Goal: Transaction & Acquisition: Subscribe to service/newsletter

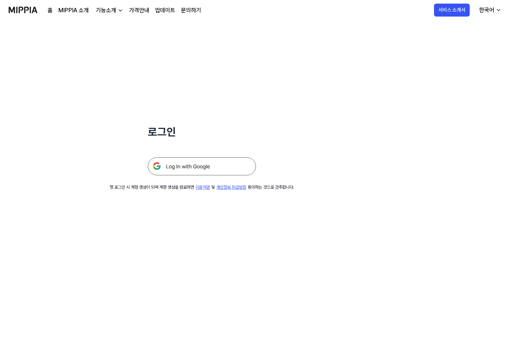
click at [220, 160] on img at bounding box center [202, 166] width 108 height 18
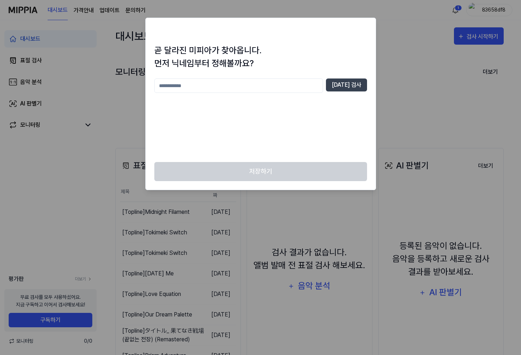
click at [282, 83] on input "text" at bounding box center [238, 86] width 169 height 14
type input "*"
type input "*****"
click at [344, 80] on button "중복 검사" at bounding box center [346, 85] width 41 height 13
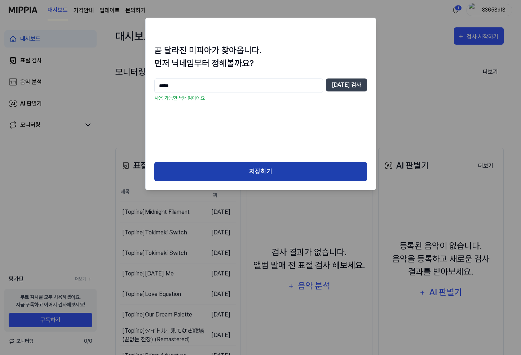
click at [331, 169] on button "저장하기" at bounding box center [260, 171] width 213 height 19
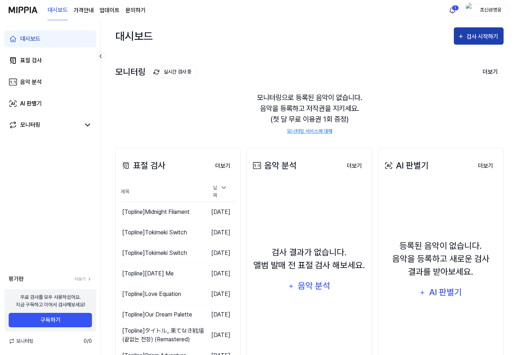
click at [487, 40] on div "검사 시작하기" at bounding box center [483, 36] width 34 height 9
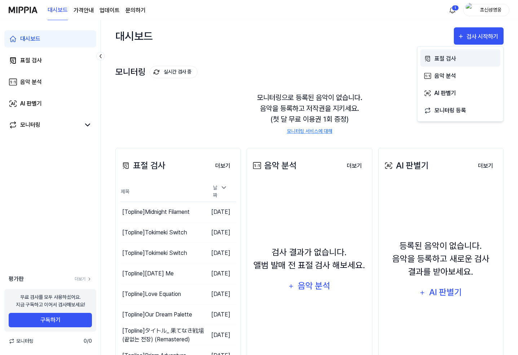
click at [464, 55] on div "표절 검사" at bounding box center [465, 58] width 63 height 9
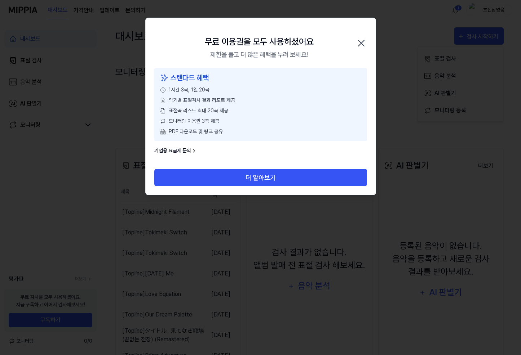
drag, startPoint x: 279, startPoint y: 173, endPoint x: 357, endPoint y: 74, distance: 126.2
click at [338, 98] on div "무료 이용권을 모두 사용하셨어요 제한을 풀고 더 많은 혜택을 누려 보세요! 닫기 스탠다드 혜택 1시간 3곡, 1일 20곡 악기별 표절검사 결과…" at bounding box center [260, 107] width 231 height 178
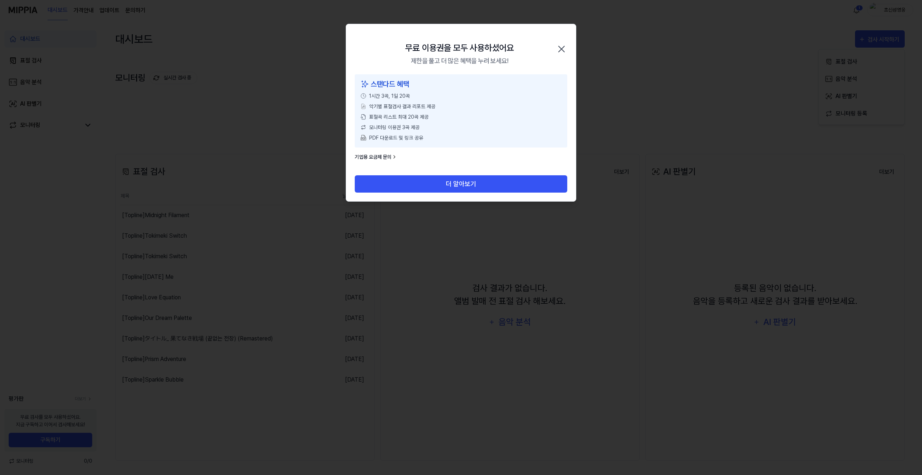
click at [520, 46] on icon "button" at bounding box center [562, 49] width 12 height 12
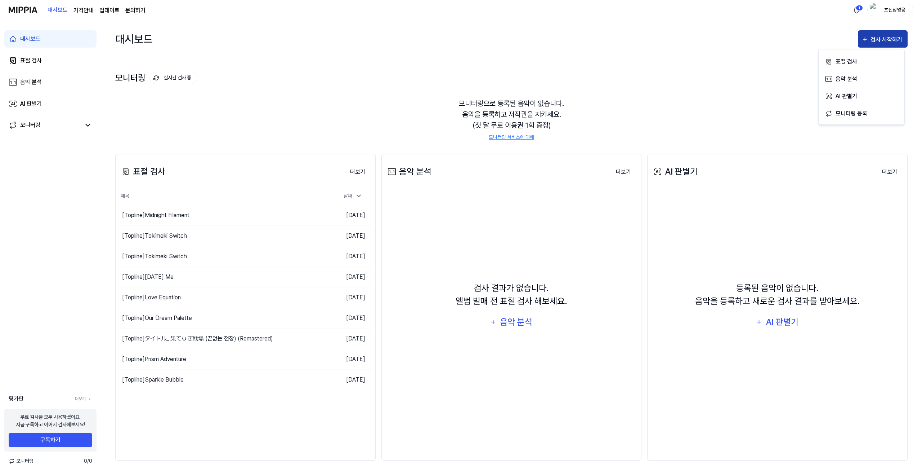
click at [520, 40] on div "검사 시작하기" at bounding box center [883, 39] width 43 height 9
click at [365, 168] on button "더보기" at bounding box center [357, 172] width 27 height 14
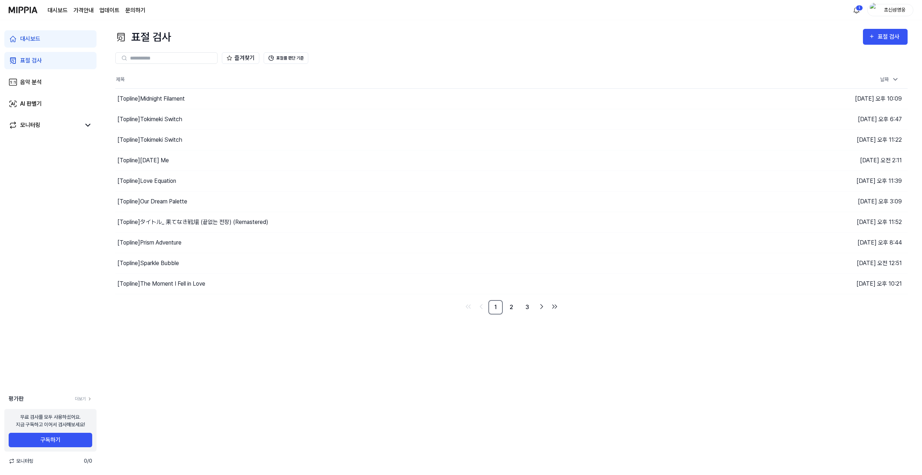
click at [52, 42] on link "대시보드" at bounding box center [50, 38] width 92 height 17
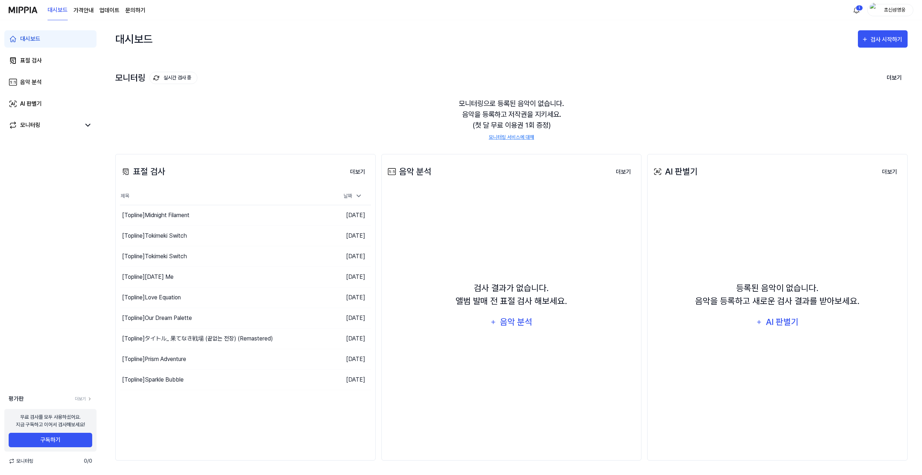
click at [89, 13] on page\) "가격안내" at bounding box center [84, 10] width 20 height 9
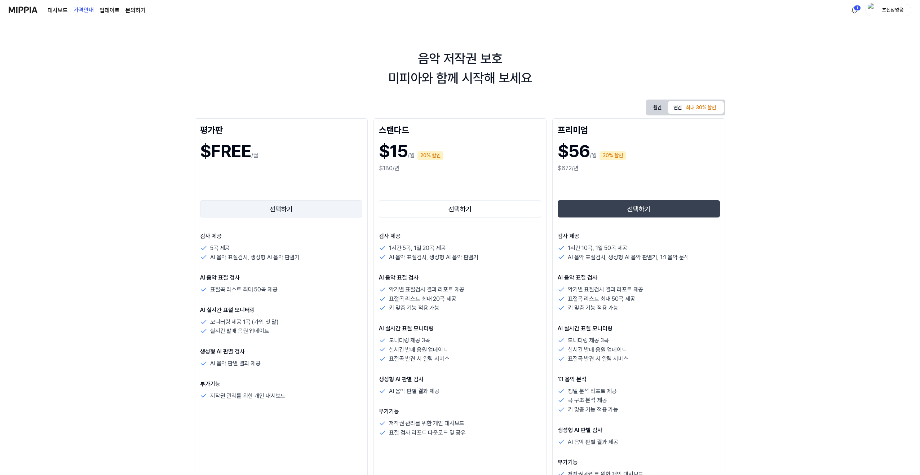
click at [294, 212] on button "선택하기" at bounding box center [281, 208] width 162 height 17
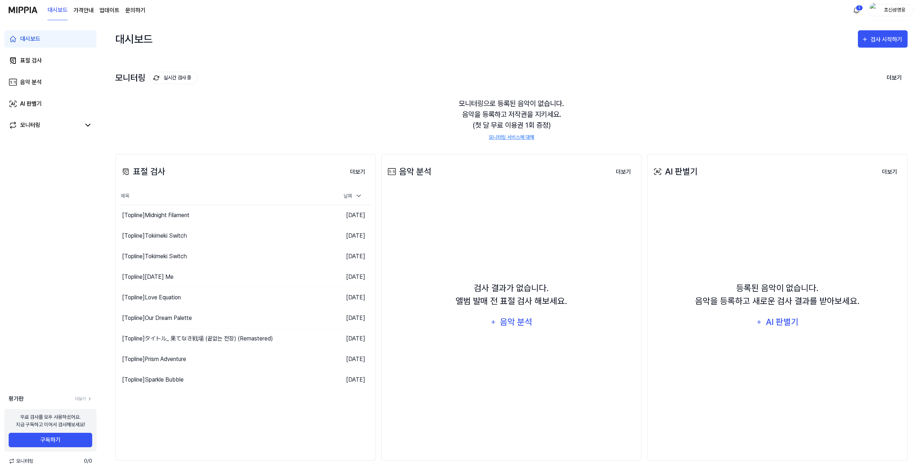
click at [83, 12] on page\) "가격안내" at bounding box center [84, 10] width 20 height 9
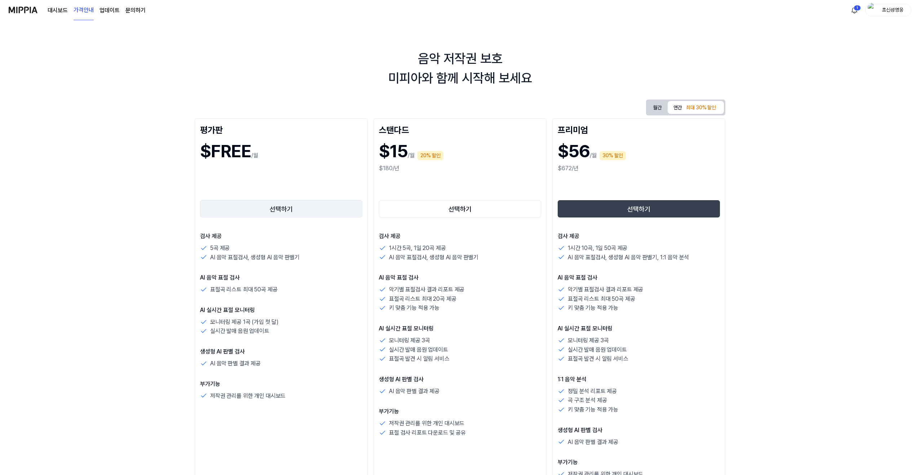
click at [253, 204] on button "선택하기" at bounding box center [281, 208] width 162 height 17
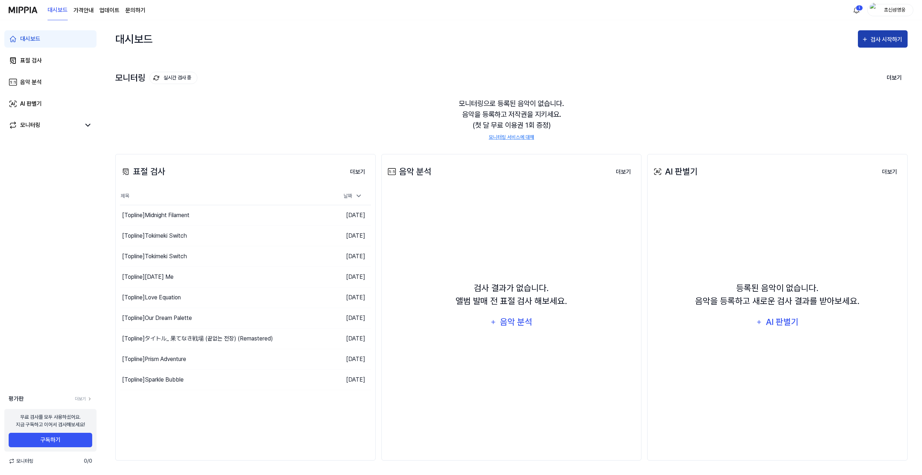
click at [520, 41] on div "검사 시작하기" at bounding box center [888, 39] width 34 height 9
drag, startPoint x: 866, startPoint y: 67, endPoint x: 860, endPoint y: 76, distance: 10.7
click at [520, 75] on div "표절 검사 음악 분석 AI 판별기 모니터링 등록" at bounding box center [865, 87] width 86 height 76
click at [520, 76] on div "음악 분석" at bounding box center [870, 78] width 63 height 9
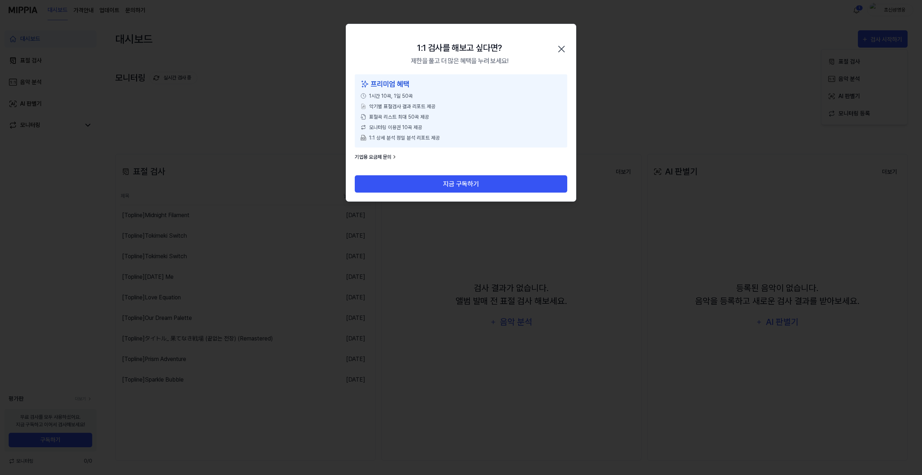
click at [520, 44] on div "1:1 검사를 해보고 싶다면? 제한을 풀고 더 많은 혜택을 누려 보세요! 닫기" at bounding box center [461, 49] width 230 height 50
click at [520, 48] on icon "button" at bounding box center [562, 49] width 12 height 12
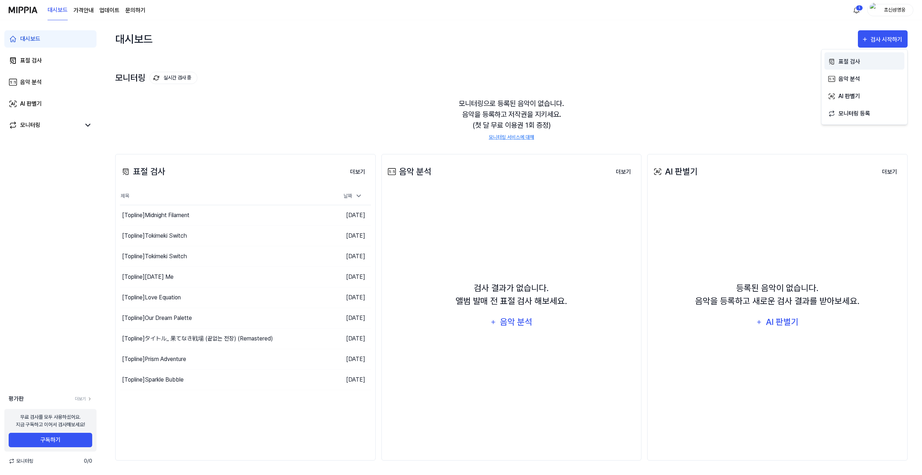
click at [520, 62] on div "표절 검사" at bounding box center [870, 61] width 63 height 9
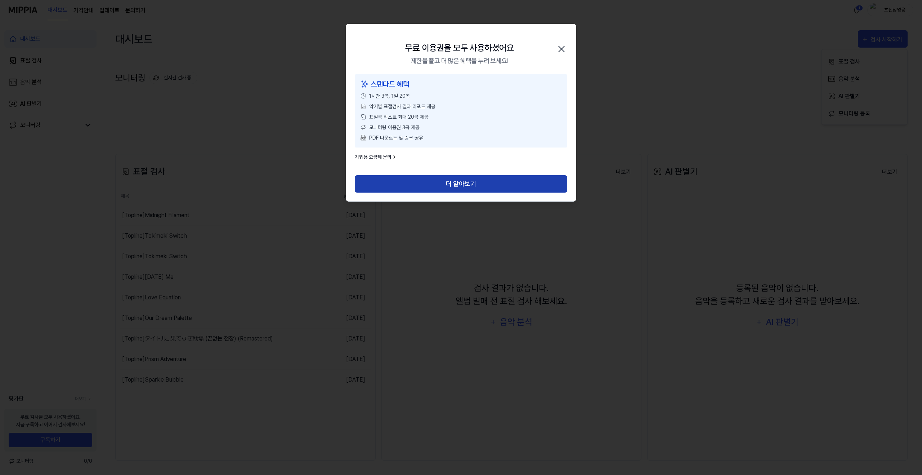
click at [494, 178] on button "더 알아보기" at bounding box center [461, 183] width 213 height 17
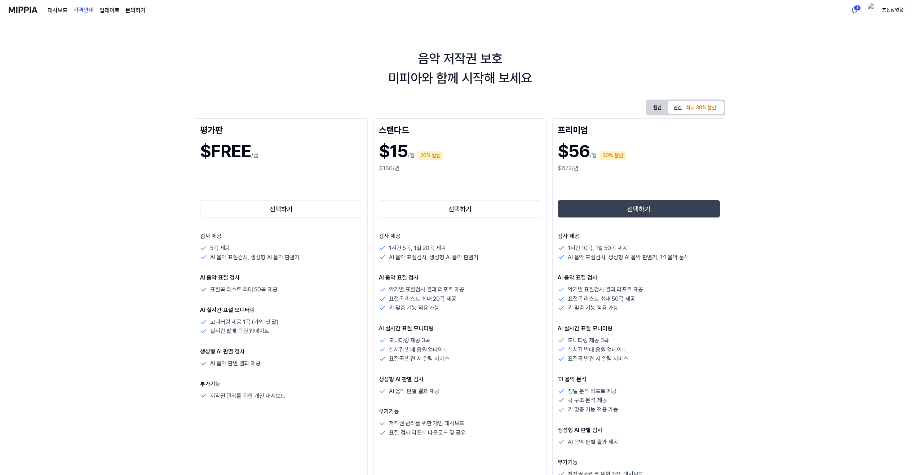
drag, startPoint x: 478, startPoint y: 140, endPoint x: 479, endPoint y: 136, distance: 4.5
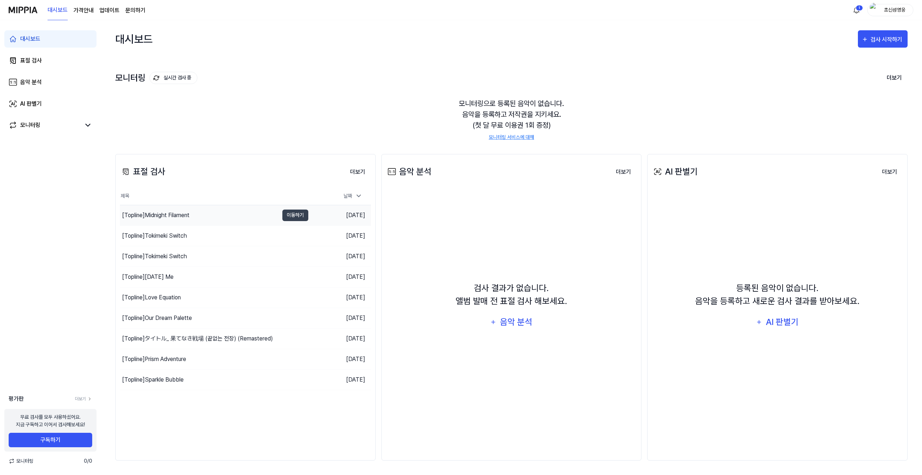
click at [159, 222] on div "[Topline] Midnight Filament" at bounding box center [199, 215] width 159 height 20
click at [359, 168] on button "더보기" at bounding box center [357, 172] width 27 height 14
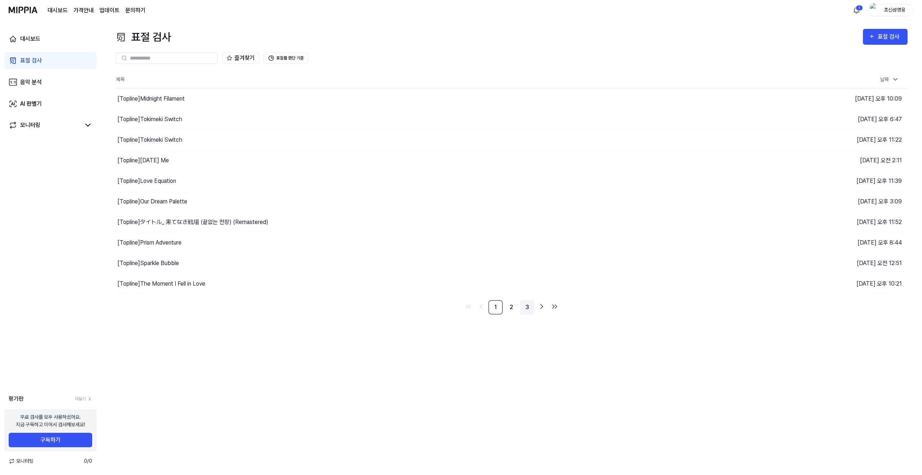
click at [526, 303] on link "3" at bounding box center [527, 307] width 14 height 14
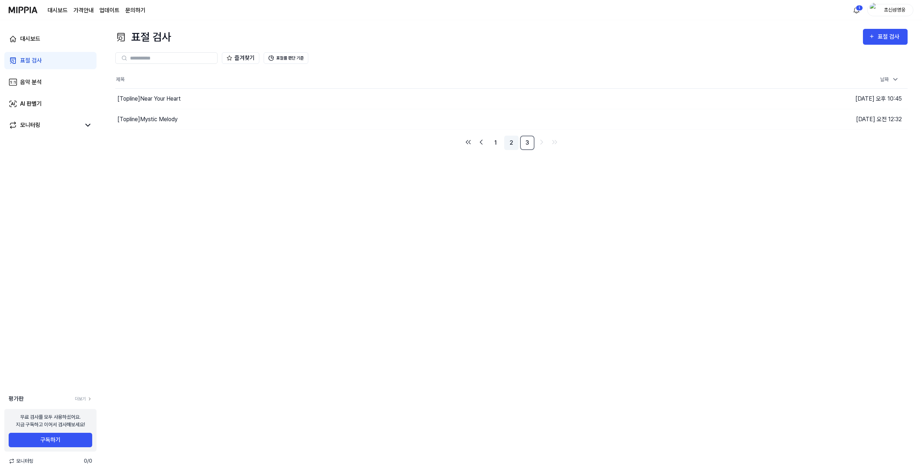
click at [506, 145] on link "2" at bounding box center [511, 142] width 14 height 14
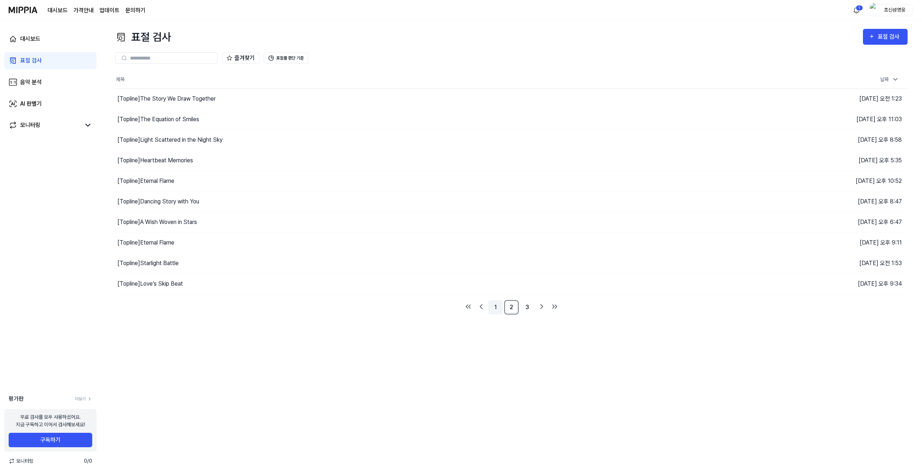
click at [495, 303] on link "1" at bounding box center [496, 307] width 14 height 14
click at [31, 8] on img at bounding box center [23, 10] width 29 height 20
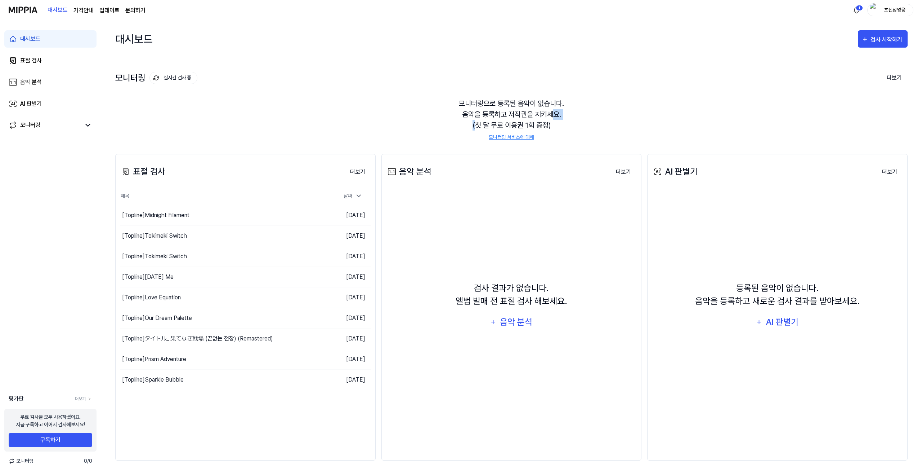
drag, startPoint x: 477, startPoint y: 125, endPoint x: 554, endPoint y: 111, distance: 78.7
click at [554, 111] on div "모니터링으로 등록된 음악이 없습니다. 음악을 등록하고 저작권을 지키세요. (첫 달 무료 이용권 1회 증정) 모니터링 서비스에 대해" at bounding box center [511, 119] width 793 height 60
drag, startPoint x: 554, startPoint y: 111, endPoint x: 489, endPoint y: 124, distance: 66.4
click at [489, 124] on div "모니터링으로 등록된 음악이 없습니다. 음악을 등록하고 저작권을 지키세요. (첫 달 무료 이용권 1회 증정) 모니터링 서비스에 대해" at bounding box center [511, 119] width 793 height 60
drag, startPoint x: 462, startPoint y: 121, endPoint x: 587, endPoint y: 135, distance: 125.1
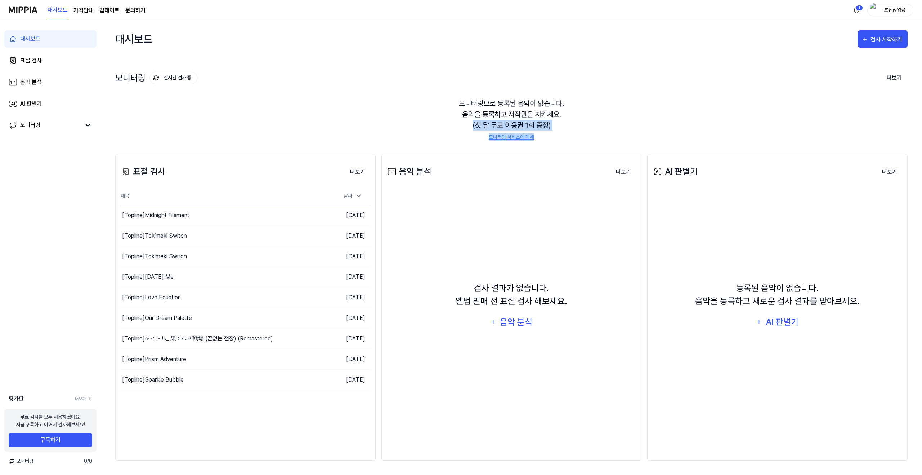
click at [587, 135] on div "모니터링으로 등록된 음악이 없습니다. 음악을 등록하고 저작권을 지키세요. (첫 달 무료 이용권 1회 증정) 모니터링 서비스에 대해" at bounding box center [511, 119] width 793 height 60
drag, startPoint x: 587, startPoint y: 135, endPoint x: 439, endPoint y: 146, distance: 148.5
click at [439, 146] on div "표절 검사 더보기 표절 검사 제목 날짜 [Topline] Midnight Filament 이동하기 [DATE] [Topline] Tokimek…" at bounding box center [511, 306] width 793 height 335
click at [65, 436] on button "구독하기" at bounding box center [51, 439] width 84 height 14
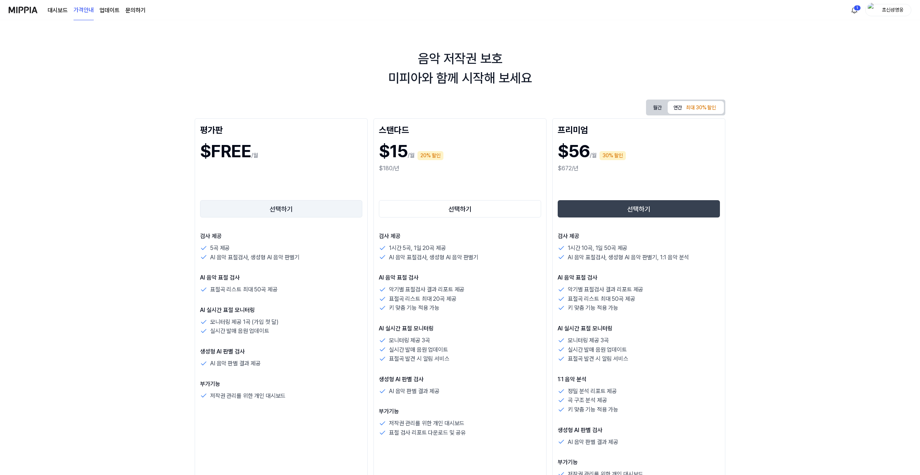
click at [297, 205] on button "선택하기" at bounding box center [281, 208] width 162 height 17
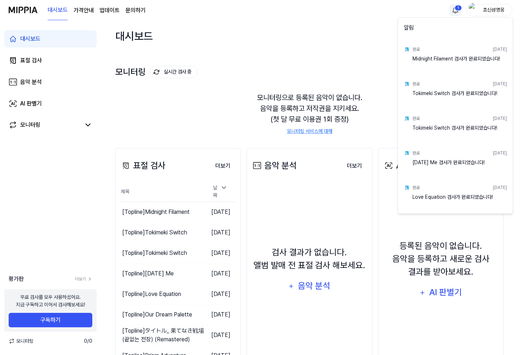
click at [455, 12] on html "대시보드 가격안내 업데이트 문의하기 1 초신성영웅 대시보드 표절 검사 음악 분석 AI 판별기 모니터링 평가판 더보기 무료 검사를 모두 사용하셨…" at bounding box center [260, 177] width 521 height 355
click at [206, 117] on html "대시보드 가격안내 업데이트 문의하기 초신성영웅 대시보드 표절 검사 음악 분석 AI 판별기 모니터링 평가판 더보기 무료 검사를 모두 사용하셨어요…" at bounding box center [260, 177] width 521 height 355
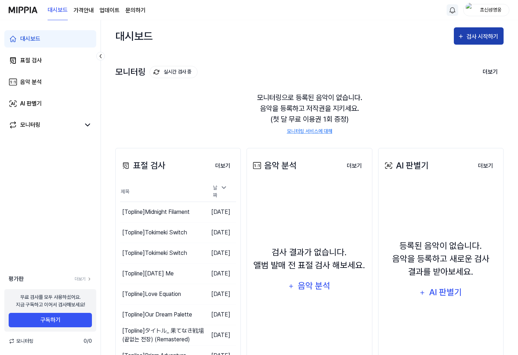
click at [468, 33] on div "검사 시작하기" at bounding box center [483, 36] width 34 height 9
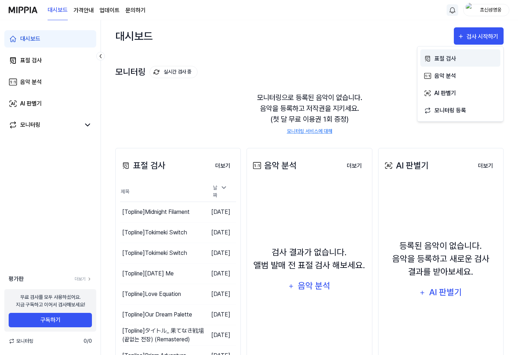
click at [450, 61] on div "표절 검사" at bounding box center [465, 58] width 63 height 9
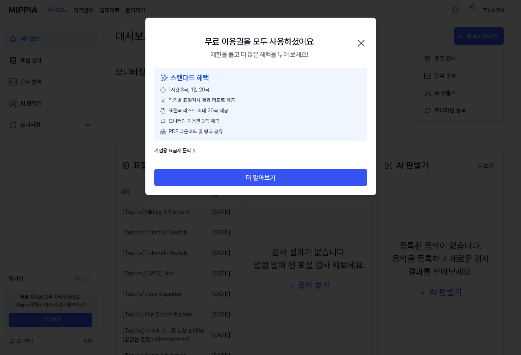
click at [372, 40] on div "무료 이용권을 모두 사용하셨어요 제한을 풀고 더 많은 혜택을 누려 보세요! 닫기" at bounding box center [261, 43] width 230 height 50
click at [369, 41] on div "무료 이용권을 모두 사용하셨어요 제한을 풀고 더 많은 혜택을 누려 보세요! 닫기" at bounding box center [261, 43] width 230 height 50
click at [366, 42] on div "무료 이용권을 모두 사용하셨어요 제한을 풀고 더 많은 혜택을 누려 보세요! 닫기" at bounding box center [261, 43] width 230 height 50
click at [363, 44] on icon "button" at bounding box center [361, 43] width 12 height 12
